Goal: Find specific page/section: Locate a particular part of the current website

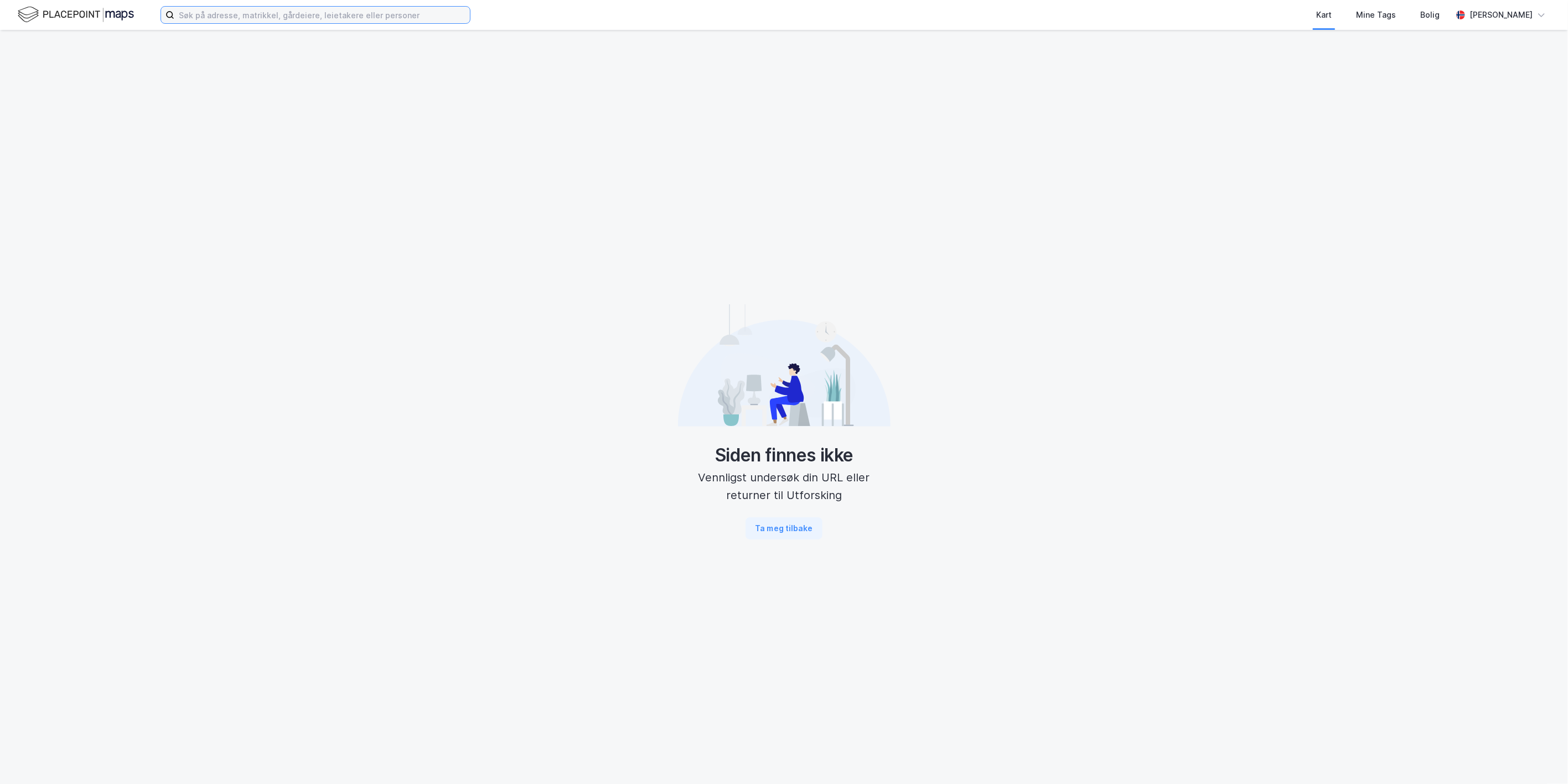
click at [240, 15] on input at bounding box center [322, 15] width 296 height 16
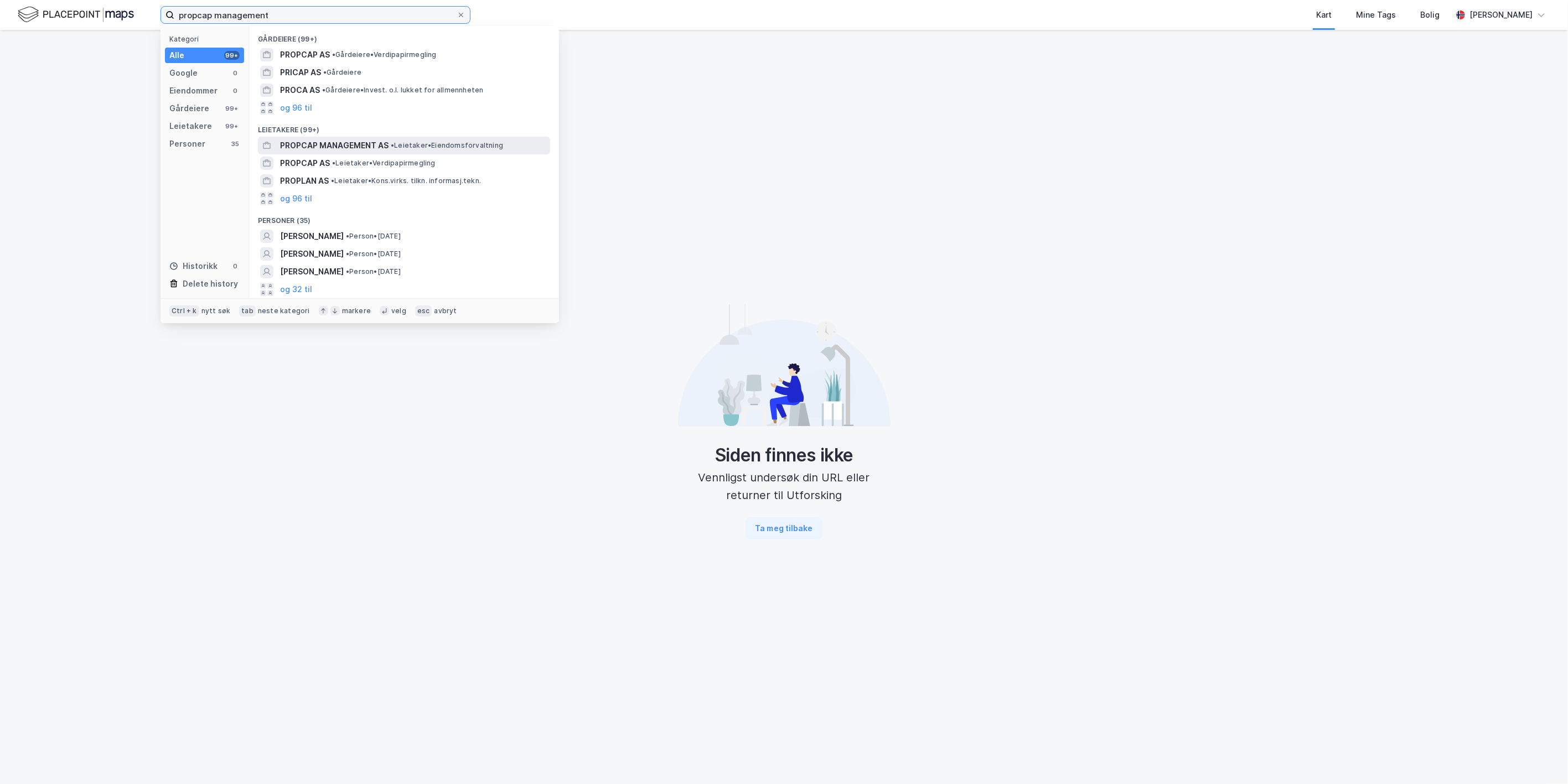
type input "propcap management"
click at [313, 141] on span "PROPCAP MANAGEMENT AS" at bounding box center [334, 145] width 108 height 13
